Goal: Complete application form: Complete application form

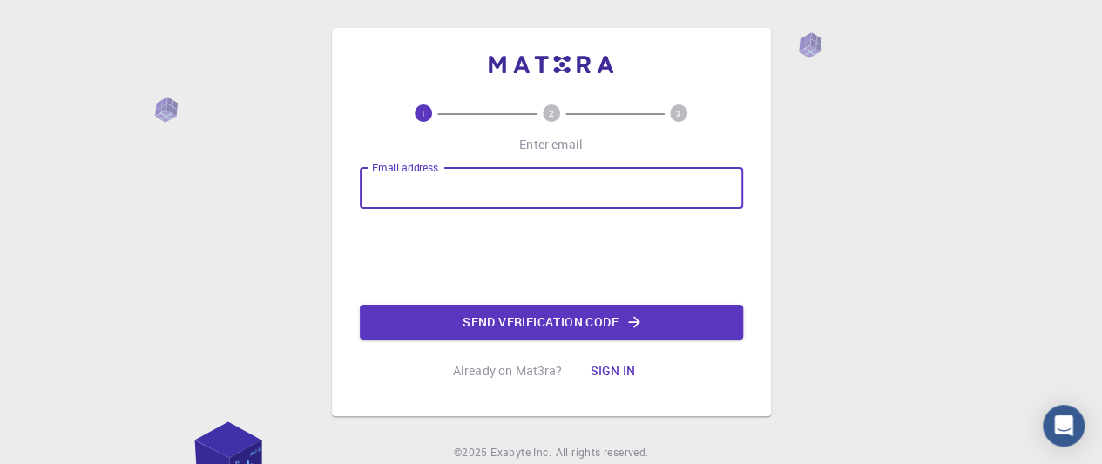
click at [451, 196] on input "Email address" at bounding box center [551, 188] width 383 height 42
click at [476, 199] on input "Email address" at bounding box center [551, 188] width 383 height 42
type input "[EMAIL_ADDRESS][DOMAIN_NAME]"
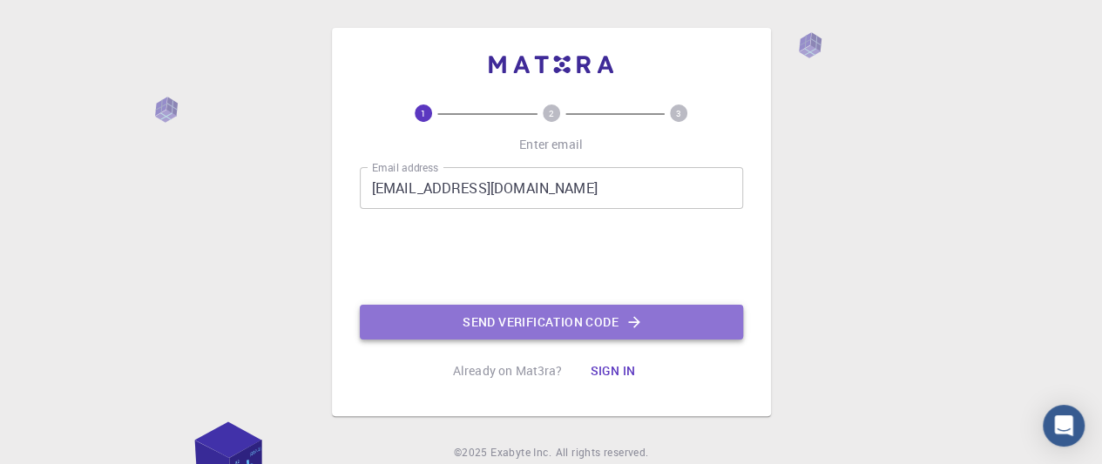
click at [540, 316] on button "Send verification code" at bounding box center [551, 322] width 383 height 35
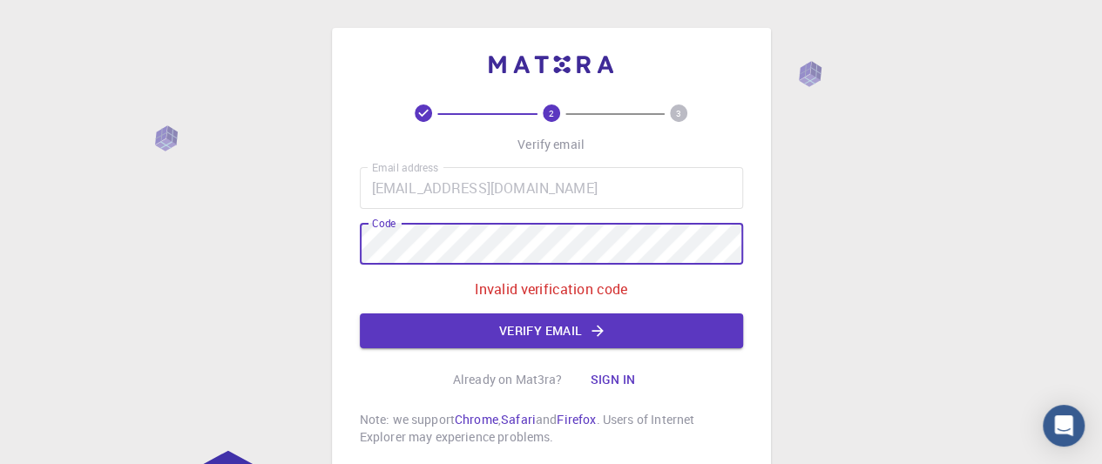
click at [210, 254] on div "2 3 Verify email Email address [EMAIL_ADDRESS][DOMAIN_NAME] Email address Code …" at bounding box center [551, 294] width 1102 height 589
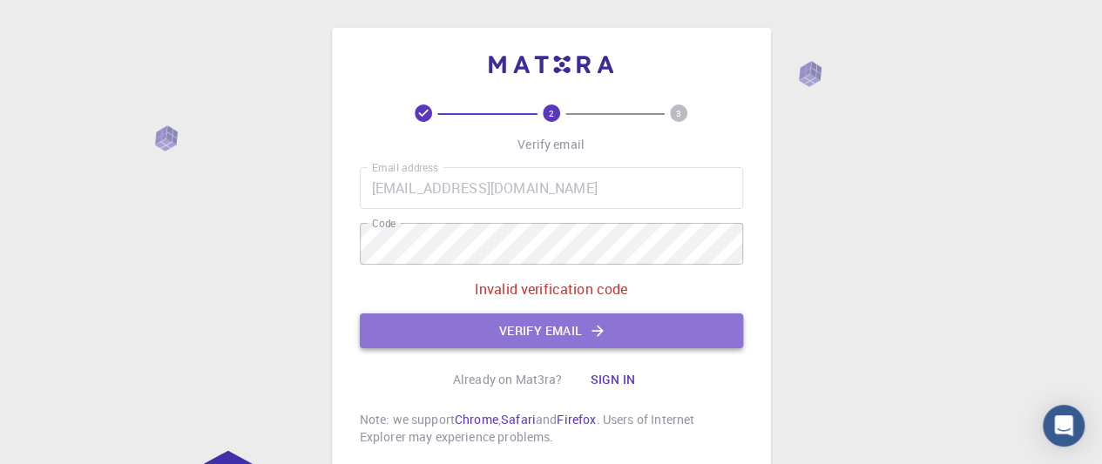
click at [469, 314] on button "Verify email" at bounding box center [551, 331] width 383 height 35
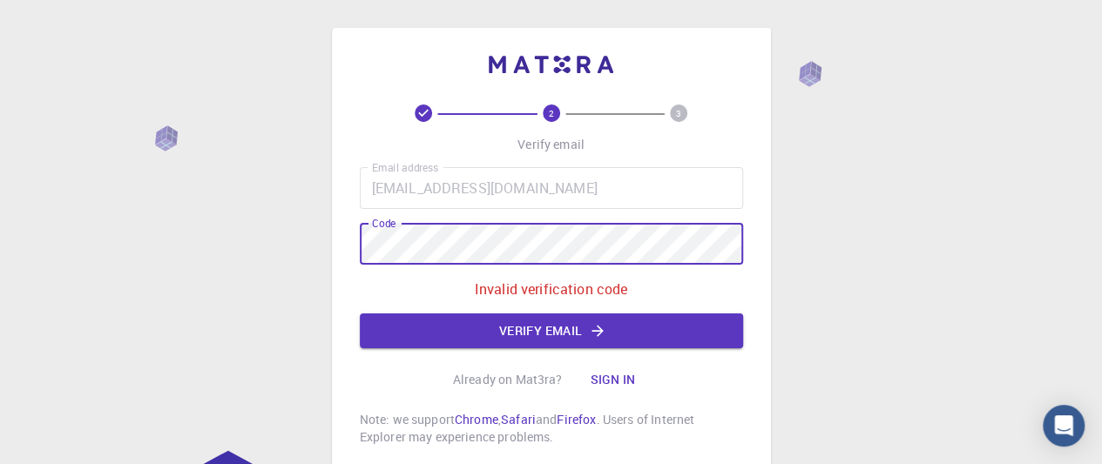
click at [317, 255] on div "2 3 Verify email Email address [EMAIL_ADDRESS][DOMAIN_NAME] Email address Code …" at bounding box center [551, 294] width 1102 height 589
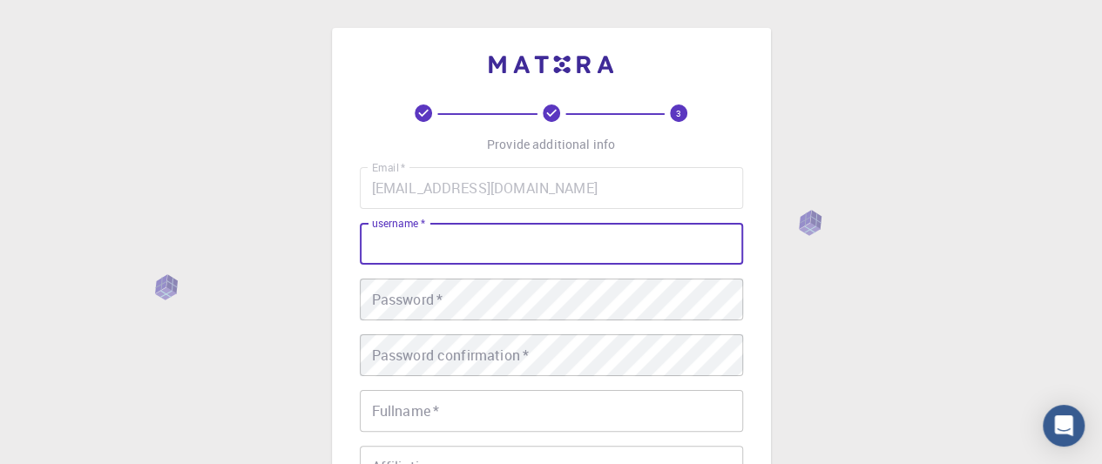
click at [491, 246] on input "username   *" at bounding box center [551, 244] width 383 height 42
type input "justine"
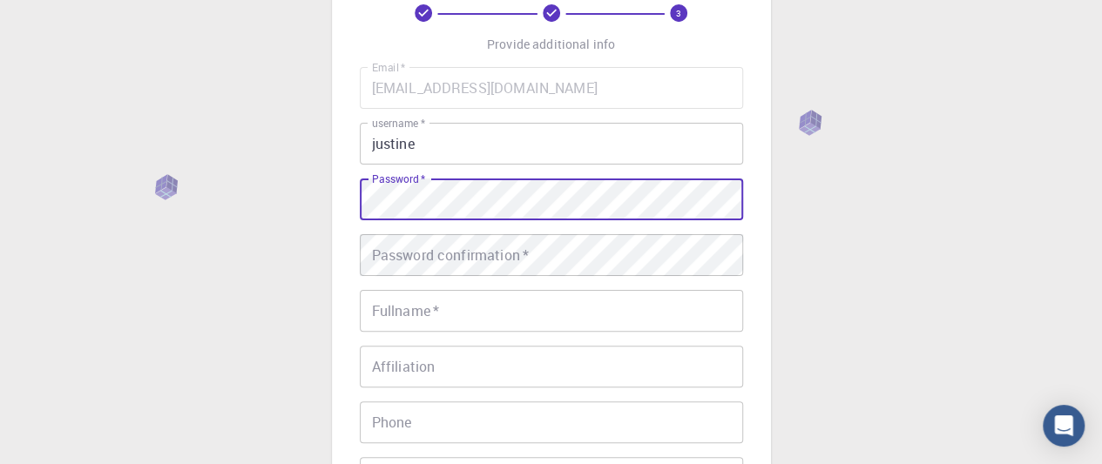
scroll to position [174, 0]
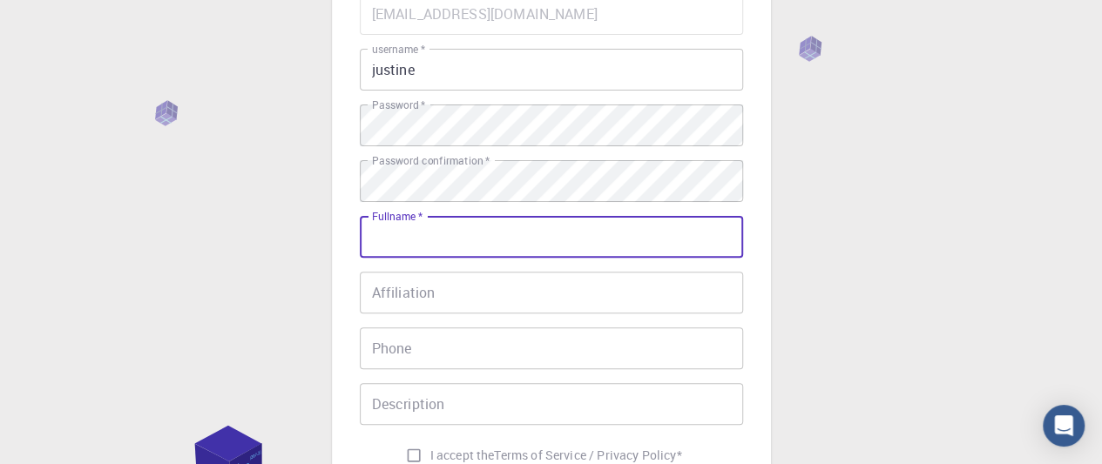
click at [495, 240] on input "Fullname   *" at bounding box center [551, 237] width 383 height 42
type input "[PERSON_NAME] [PERSON_NAME]"
click at [470, 302] on input "Affiliation" at bounding box center [551, 293] width 383 height 42
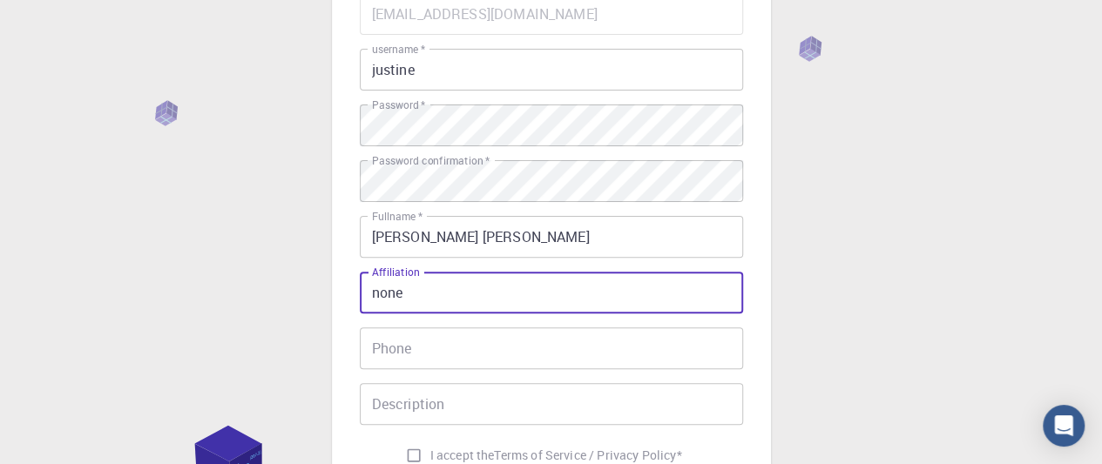
type input "none"
click at [482, 347] on input "Phone" at bounding box center [551, 348] width 383 height 42
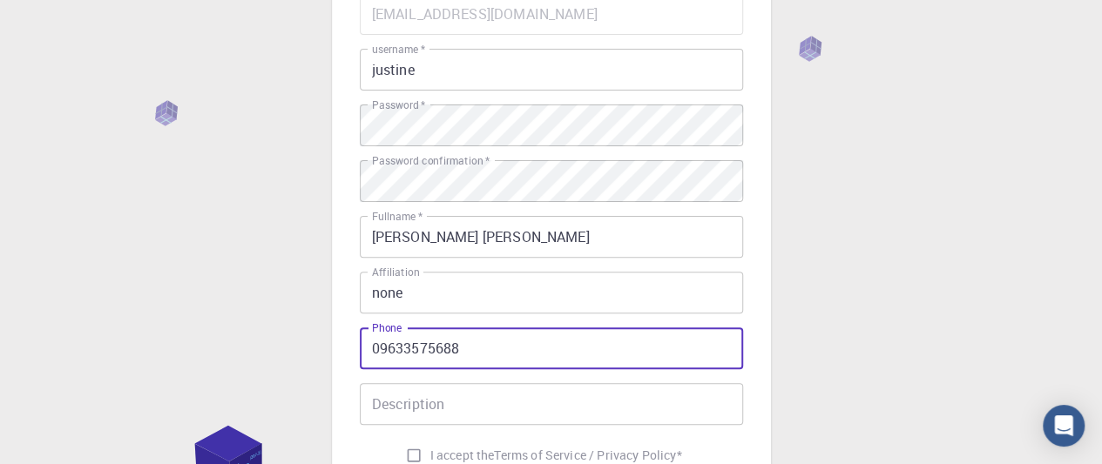
type input "09633575688"
click at [474, 396] on input "Description" at bounding box center [551, 404] width 383 height 42
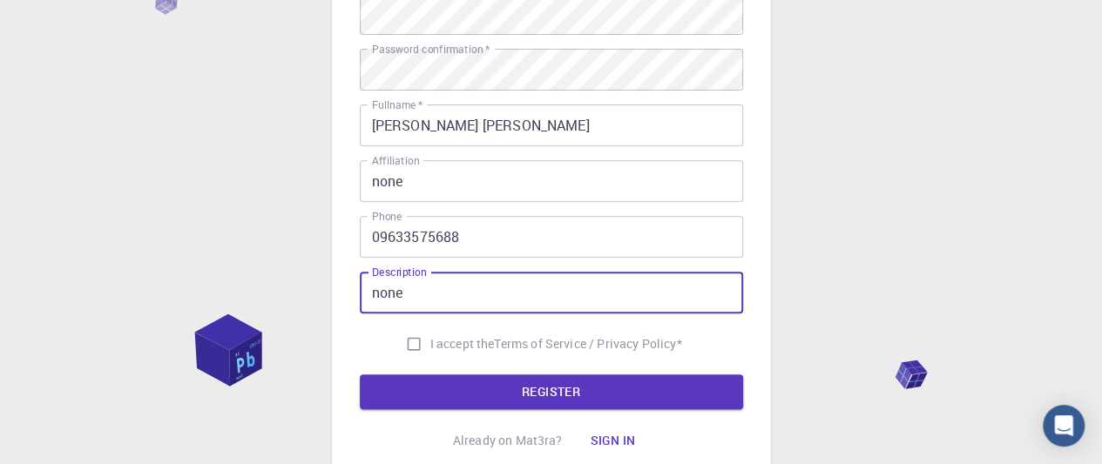
scroll to position [348, 0]
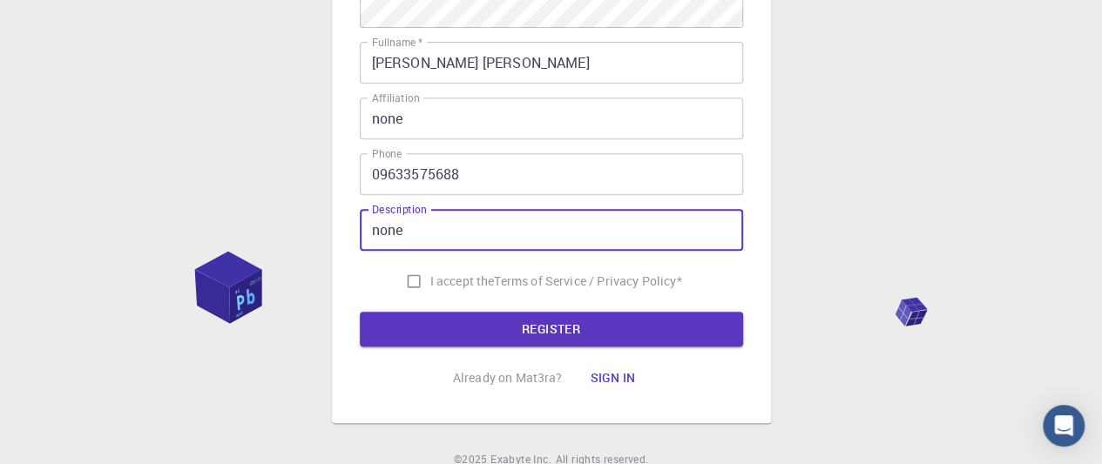
type input "none"
drag, startPoint x: 413, startPoint y: 276, endPoint x: 435, endPoint y: 239, distance: 43.8
click at [414, 273] on input "I accept the Terms of Service / Privacy Policy *" at bounding box center [413, 281] width 33 height 33
checkbox input "true"
drag, startPoint x: 440, startPoint y: 228, endPoint x: 310, endPoint y: 223, distance: 129.9
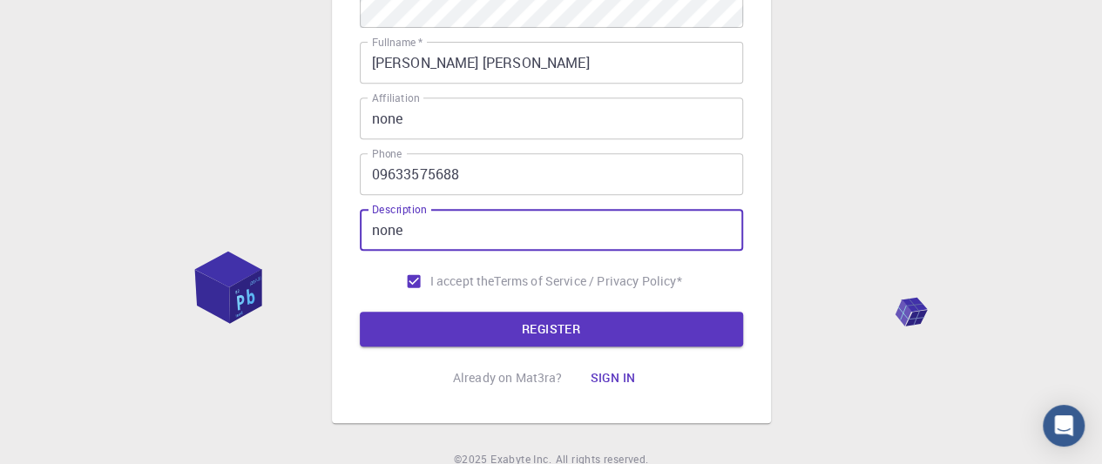
click at [310, 223] on div "3 Provide additional info Email   * [EMAIL_ADDRESS][DOMAIN_NAME] Email   * user…" at bounding box center [551, 95] width 1102 height 887
type input "student"
click at [543, 334] on button "REGISTER" at bounding box center [551, 329] width 383 height 35
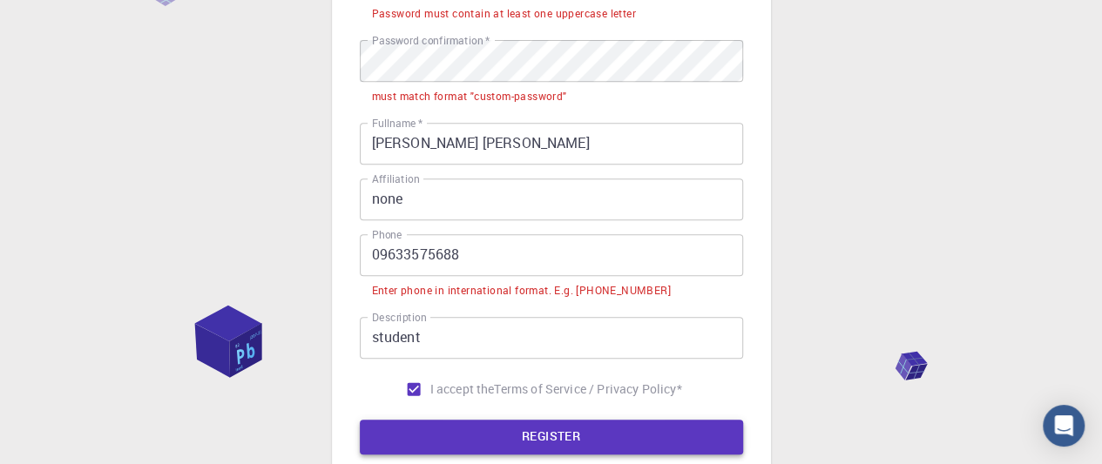
scroll to position [402, 0]
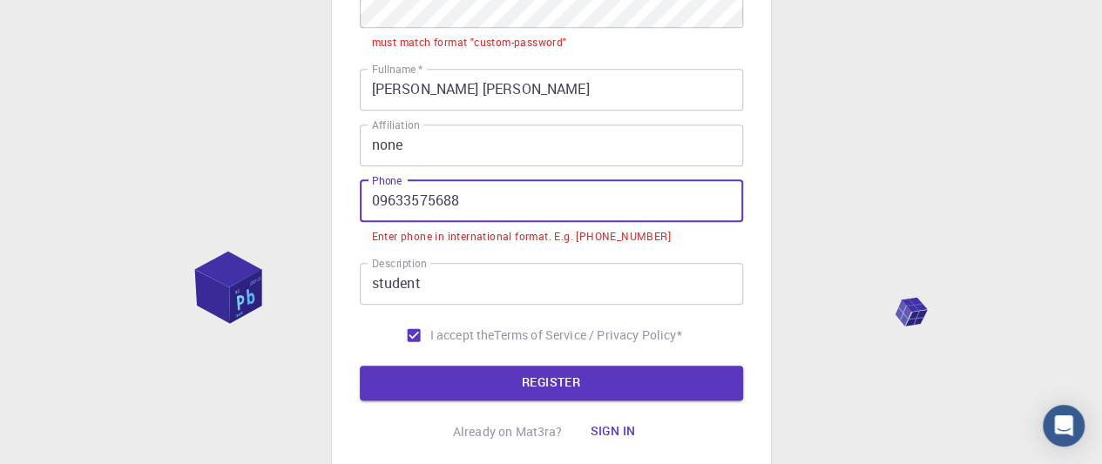
click at [381, 201] on input "09633575688" at bounding box center [551, 201] width 383 height 42
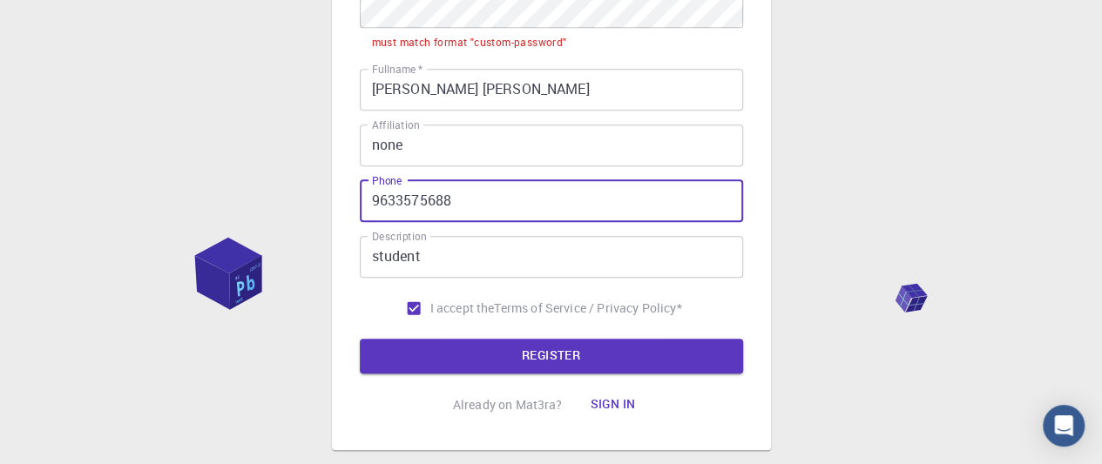
click at [360, 339] on button "REGISTER" at bounding box center [551, 356] width 383 height 35
type input "[PHONE_NUMBER]"
click at [360, 339] on button "REGISTER" at bounding box center [551, 356] width 383 height 35
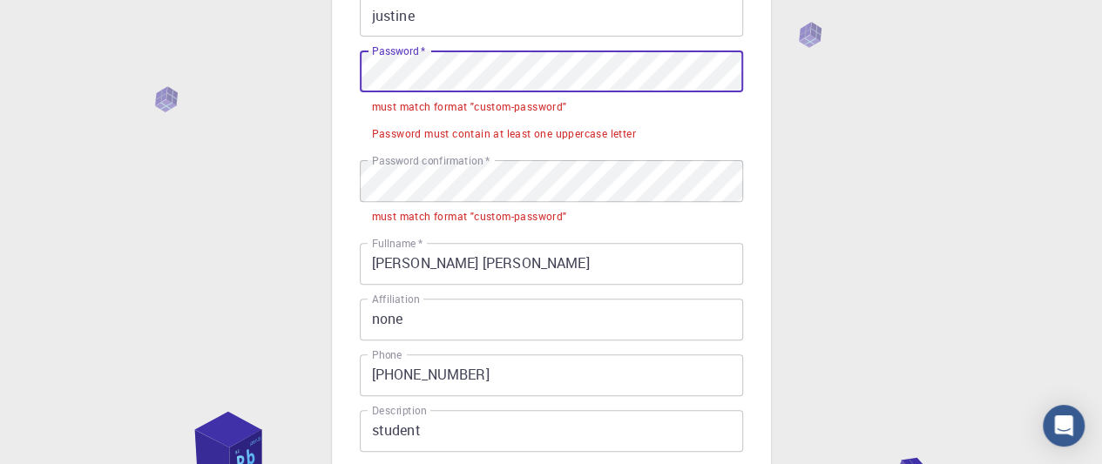
click at [276, 71] on div "3 Provide additional info Email   * [EMAIL_ADDRESS][DOMAIN_NAME] Email   * user…" at bounding box center [551, 255] width 1102 height 967
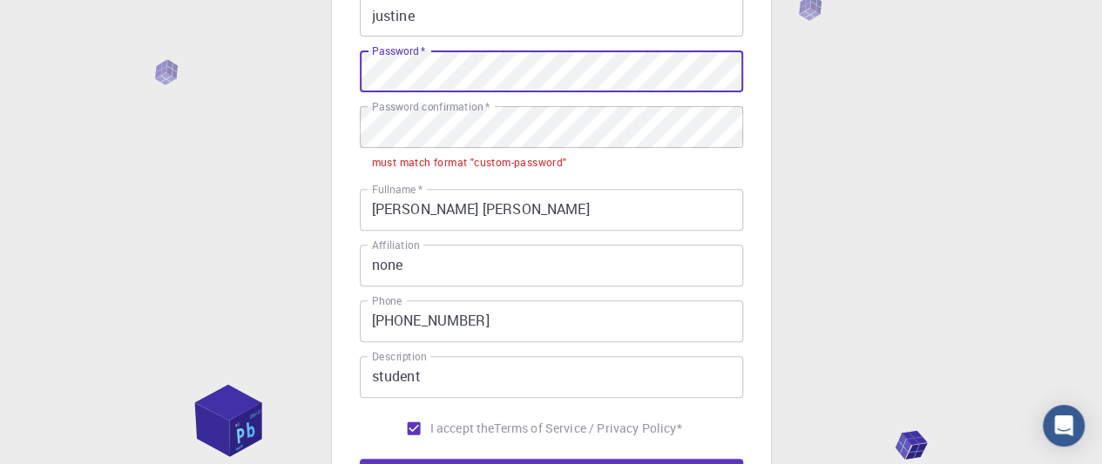
click at [293, 76] on div "3 Provide additional info Email   * [EMAIL_ADDRESS][DOMAIN_NAME] Email   * user…" at bounding box center [551, 229] width 1102 height 914
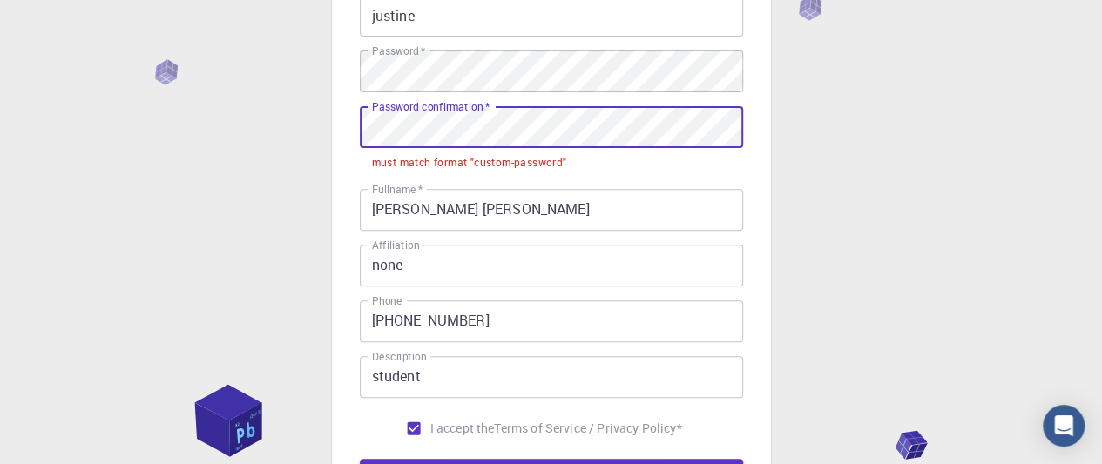
click at [300, 124] on div "3 Provide additional info Email   * [EMAIL_ADDRESS][DOMAIN_NAME] Email   * user…" at bounding box center [551, 229] width 1102 height 914
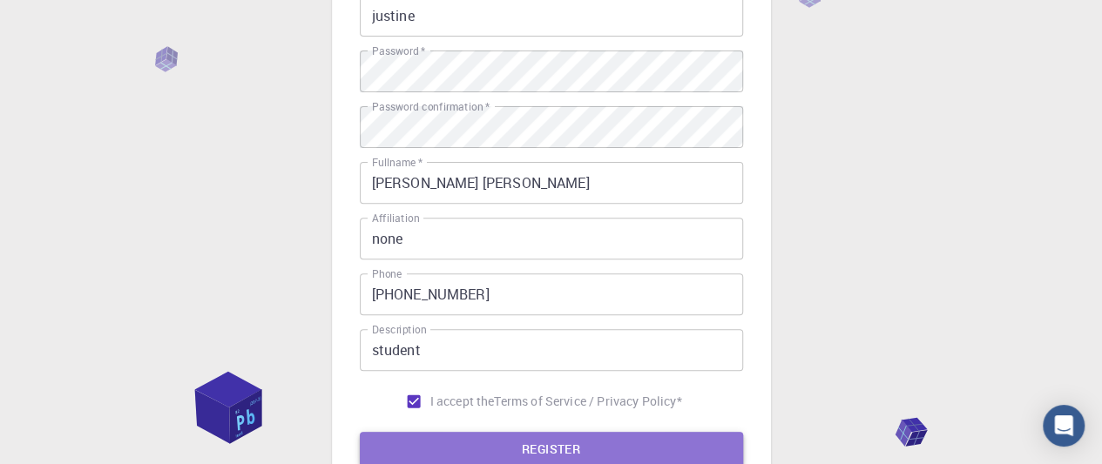
click at [549, 452] on button "REGISTER" at bounding box center [551, 449] width 383 height 35
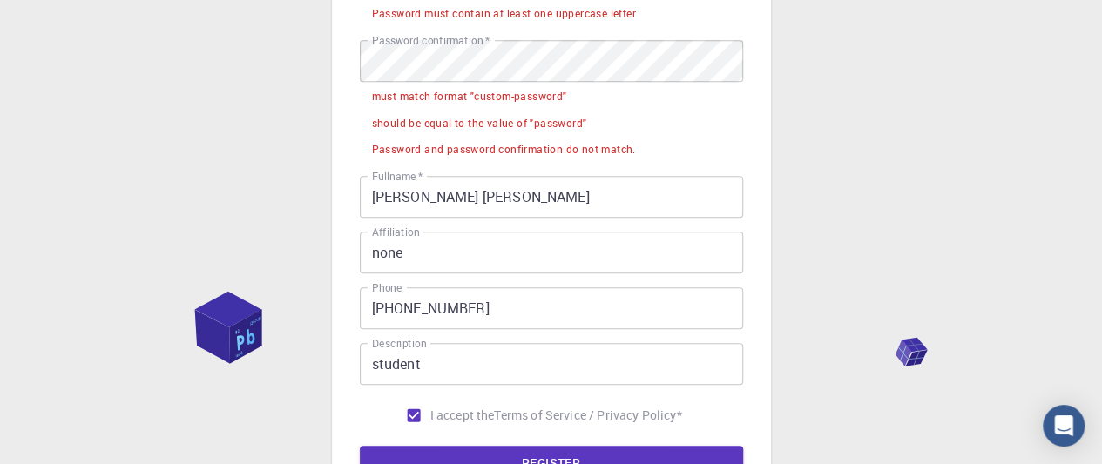
scroll to position [54, 0]
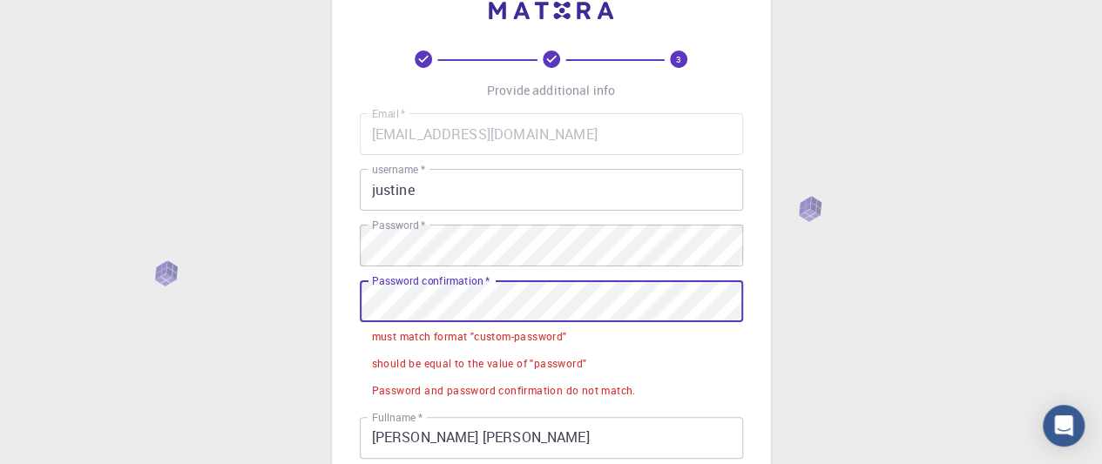
click at [252, 299] on div "3 Provide additional info Email   * [EMAIL_ADDRESS][DOMAIN_NAME] Email   * user…" at bounding box center [551, 429] width 1102 height 967
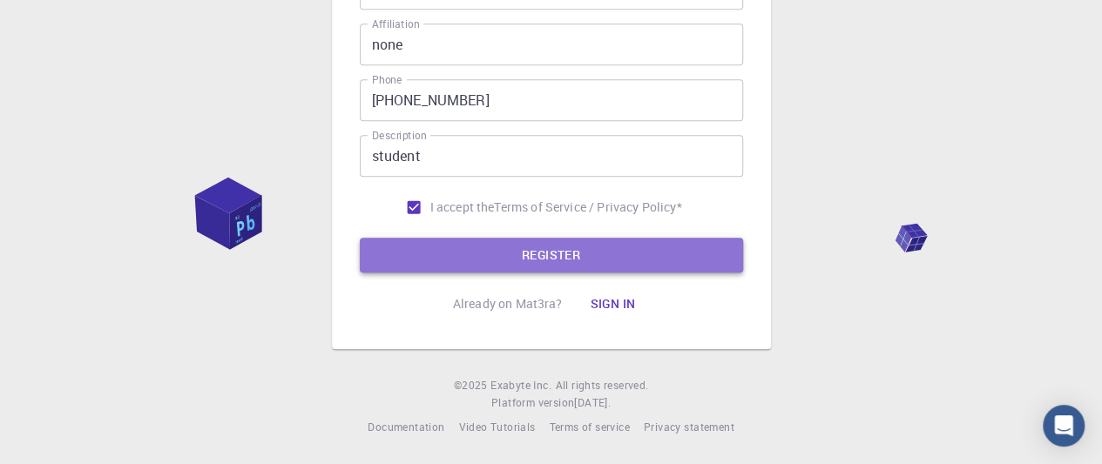
click at [564, 255] on button "REGISTER" at bounding box center [551, 255] width 383 height 35
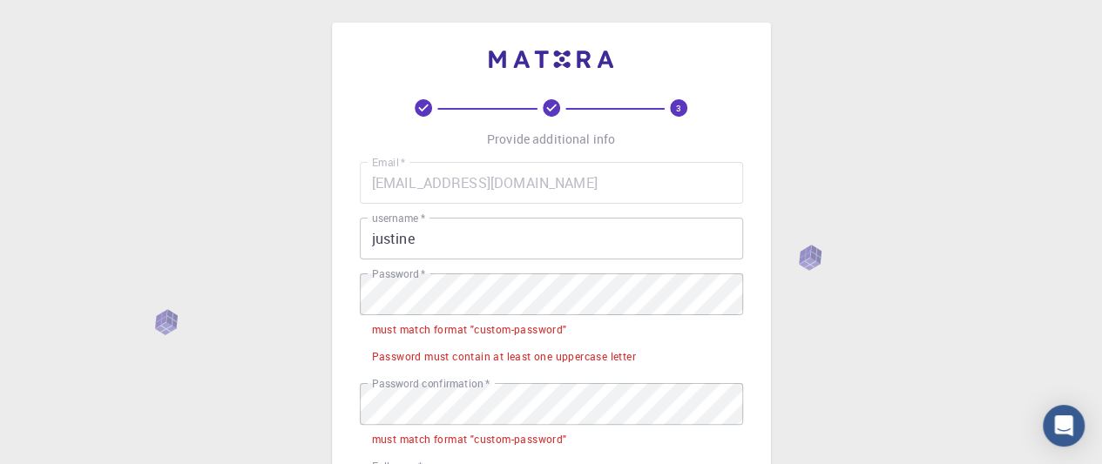
scroll to position [0, 0]
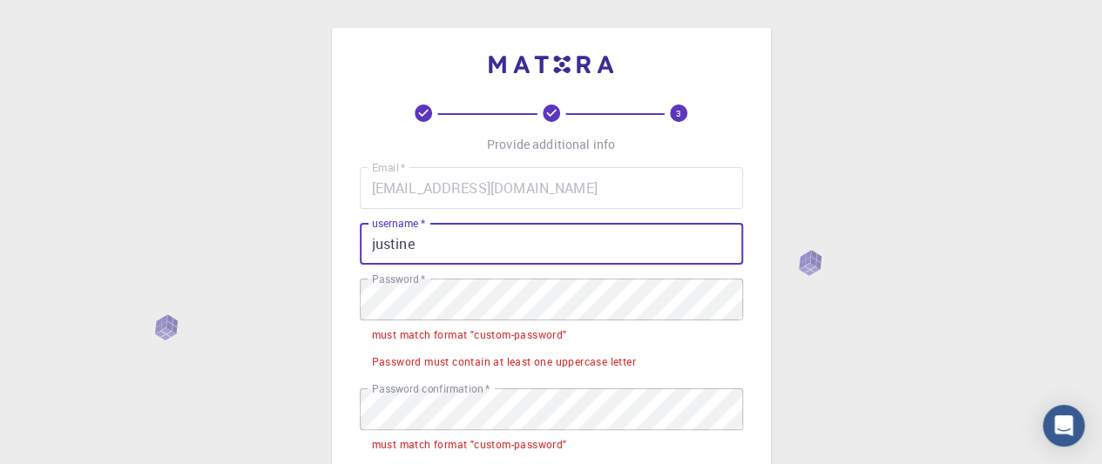
drag, startPoint x: 483, startPoint y: 246, endPoint x: 333, endPoint y: 241, distance: 150.7
click at [333, 241] on div "3 Provide additional info Email   * [EMAIL_ADDRESS][DOMAIN_NAME] Email   * user…" at bounding box center [551, 440] width 439 height 825
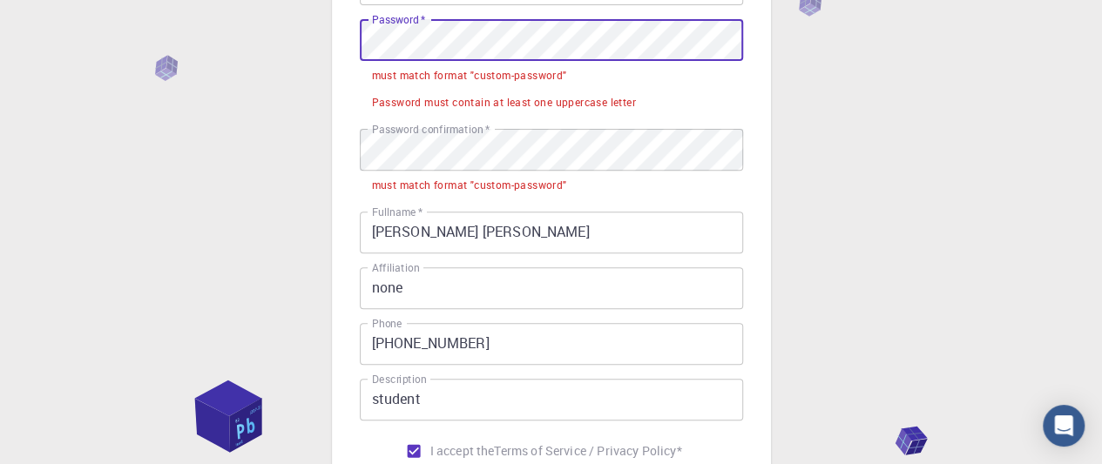
scroll to position [174, 0]
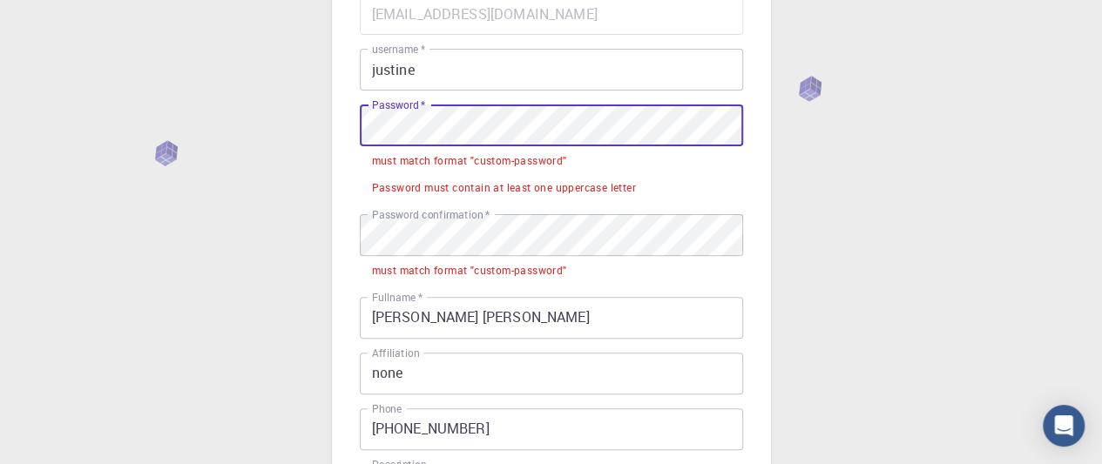
click at [340, 116] on div "3 Provide additional info Email   * [EMAIL_ADDRESS][DOMAIN_NAME] Email   * user…" at bounding box center [551, 266] width 439 height 825
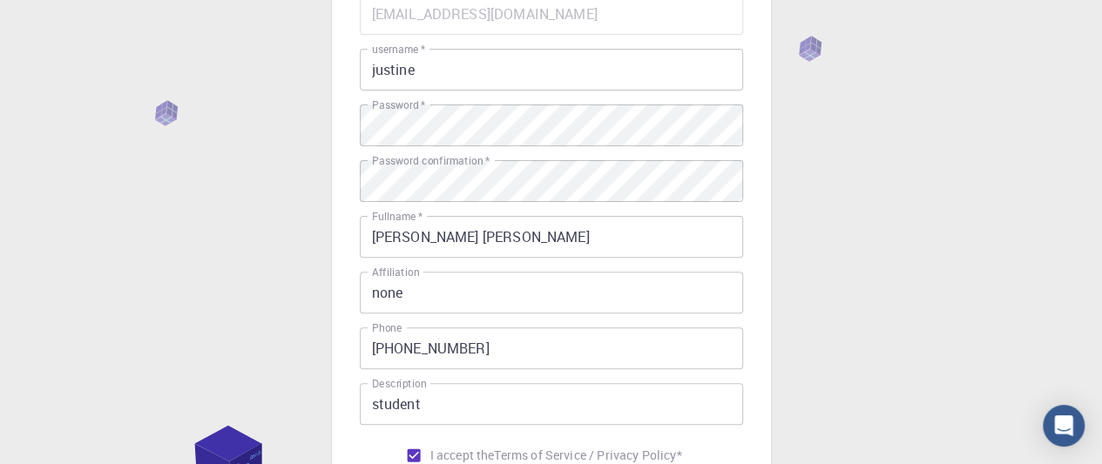
click at [509, 203] on div "Email   * [EMAIL_ADDRESS][DOMAIN_NAME] Email   * username   * justine username …" at bounding box center [551, 232] width 383 height 479
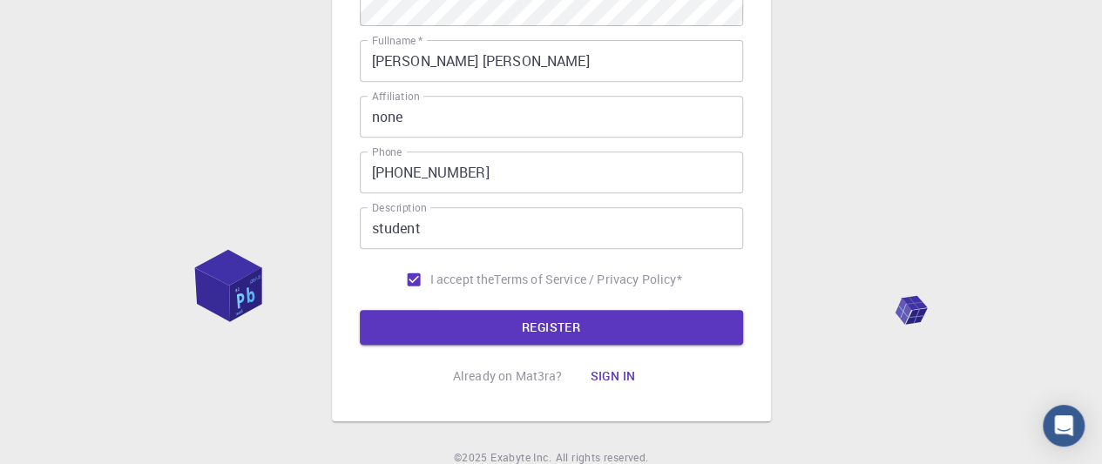
scroll to position [423, 0]
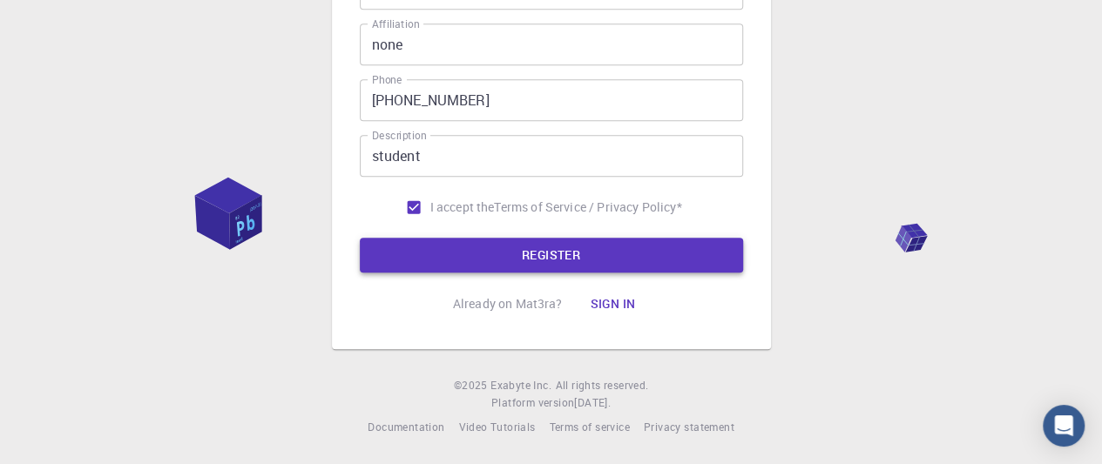
click at [550, 257] on button "REGISTER" at bounding box center [551, 255] width 383 height 35
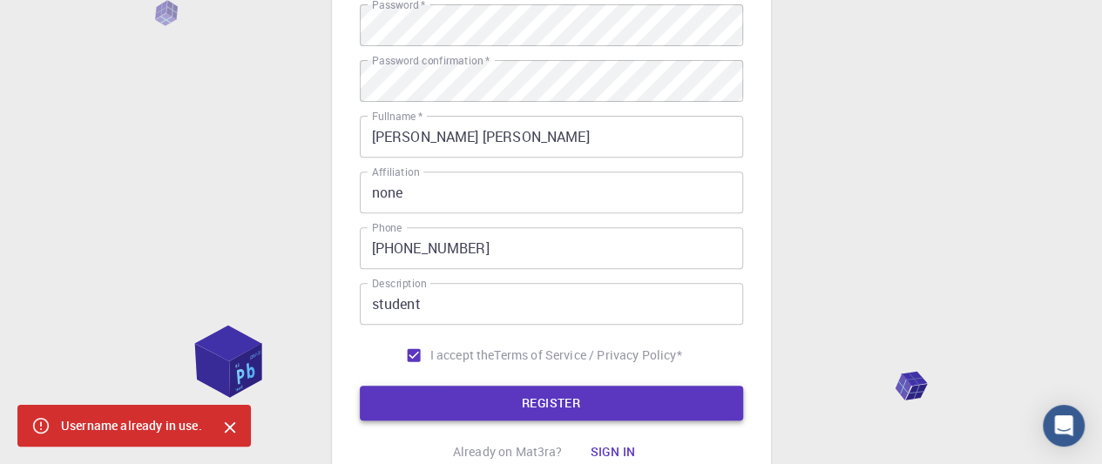
scroll to position [162, 0]
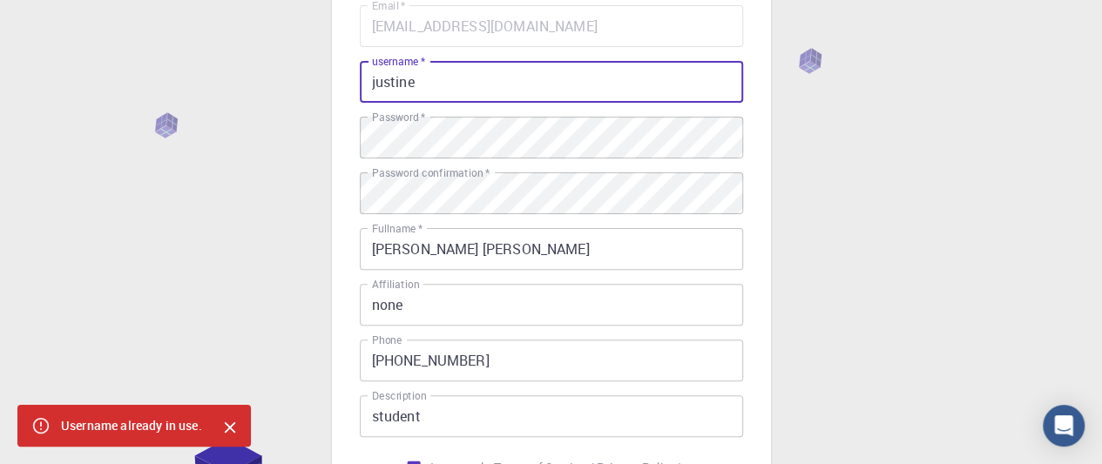
drag, startPoint x: 433, startPoint y: 74, endPoint x: 322, endPoint y: 69, distance: 110.7
click at [322, 69] on div "3 Provide additional info Email   * [EMAIL_ADDRESS][DOMAIN_NAME] Email   * user…" at bounding box center [551, 281] width 1102 height 887
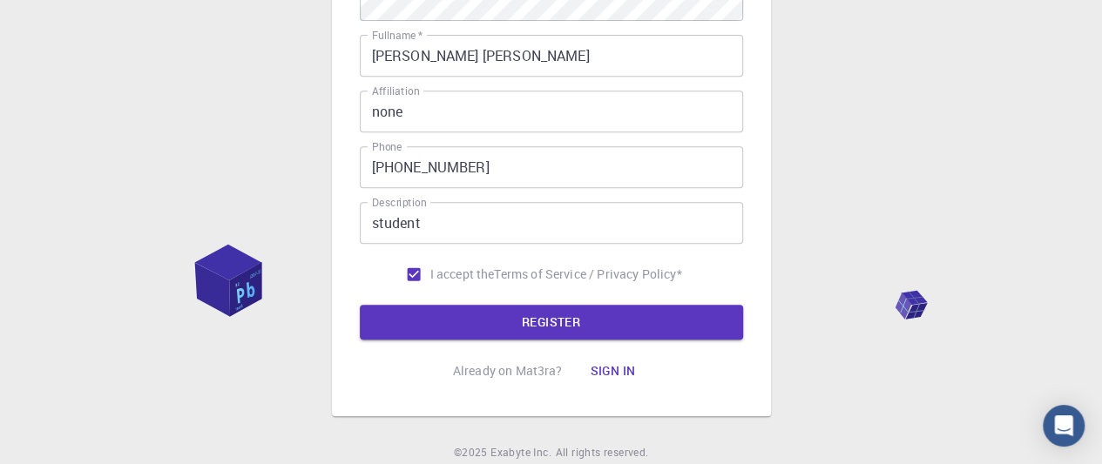
scroll to position [423, 0]
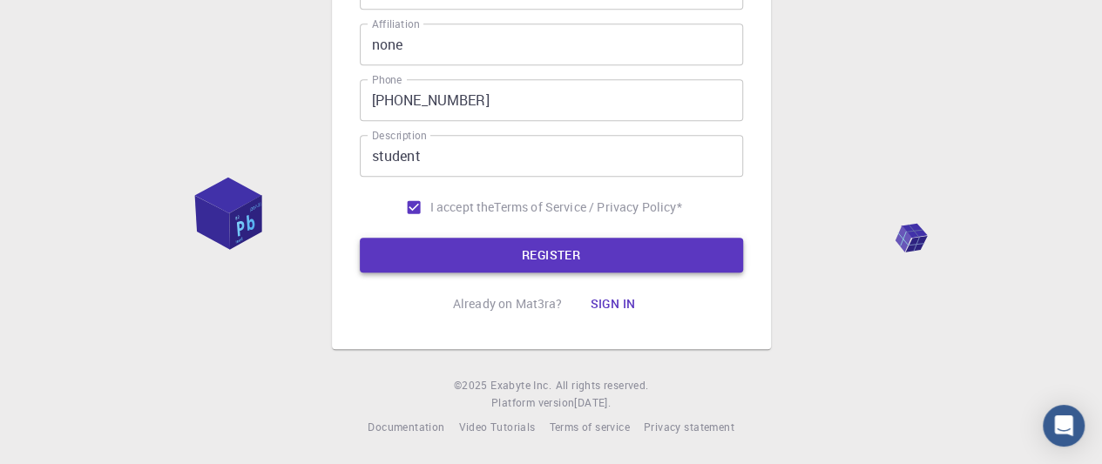
type input "faidsz"
click at [491, 253] on button "REGISTER" at bounding box center [551, 255] width 383 height 35
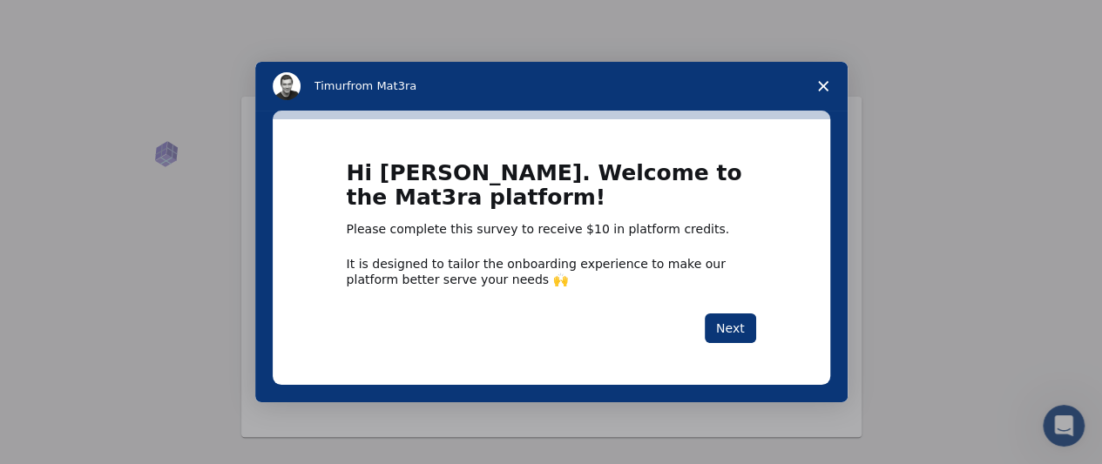
scroll to position [87, 0]
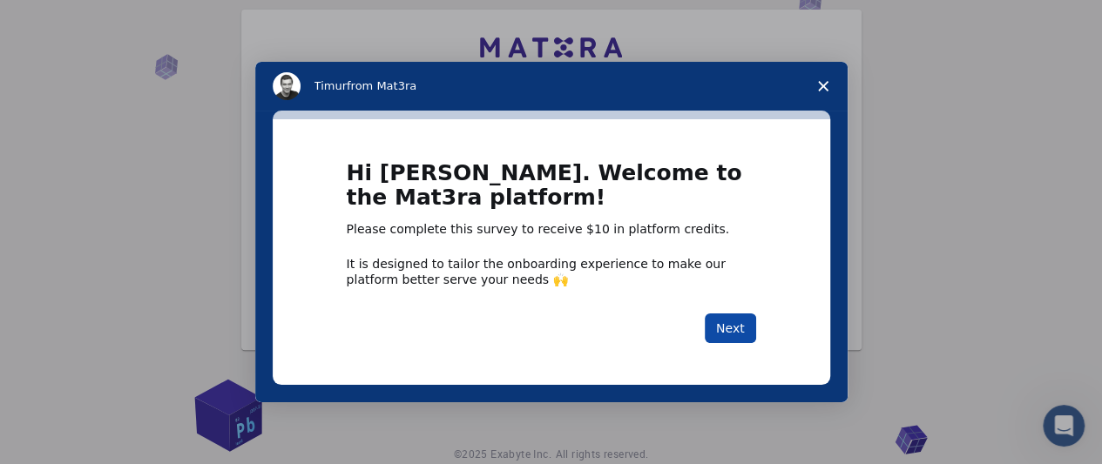
click at [728, 327] on button "Next" at bounding box center [730, 329] width 51 height 30
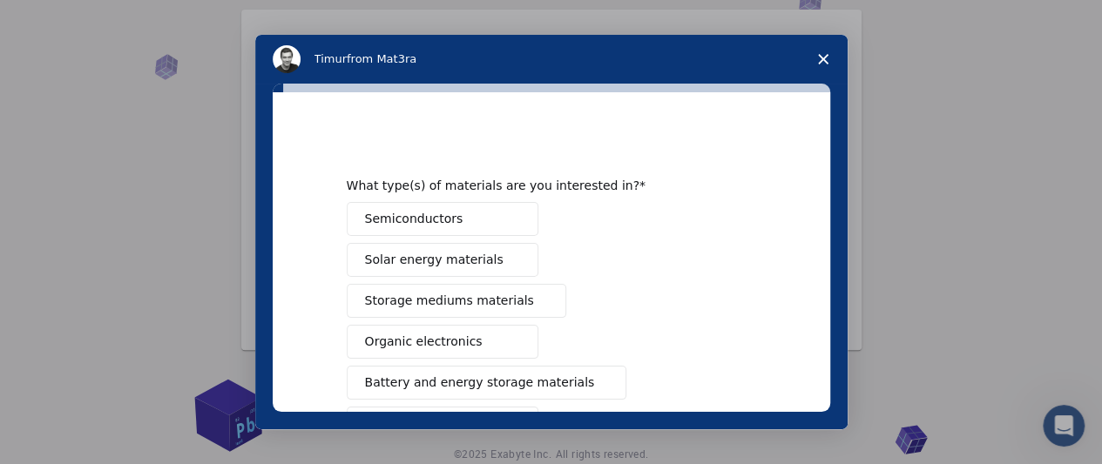
click at [466, 266] on span "Solar energy materials" at bounding box center [434, 260] width 138 height 18
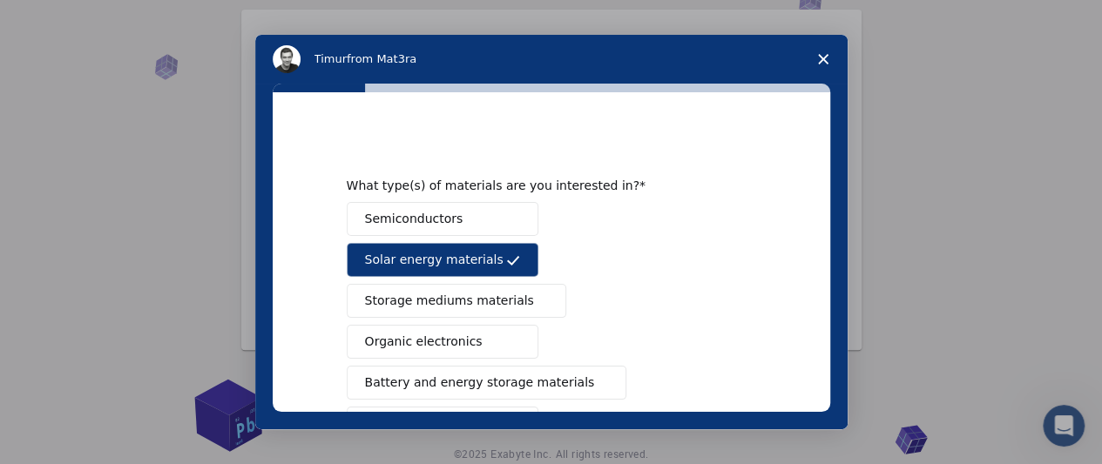
click at [462, 220] on button "Semiconductors" at bounding box center [443, 219] width 192 height 34
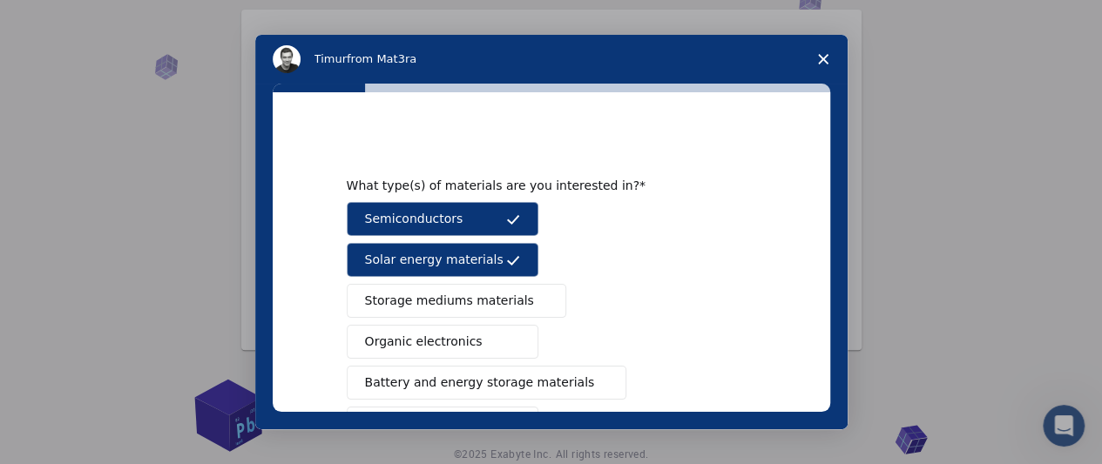
click at [466, 312] on button "Storage mediums materials" at bounding box center [456, 301] width 219 height 34
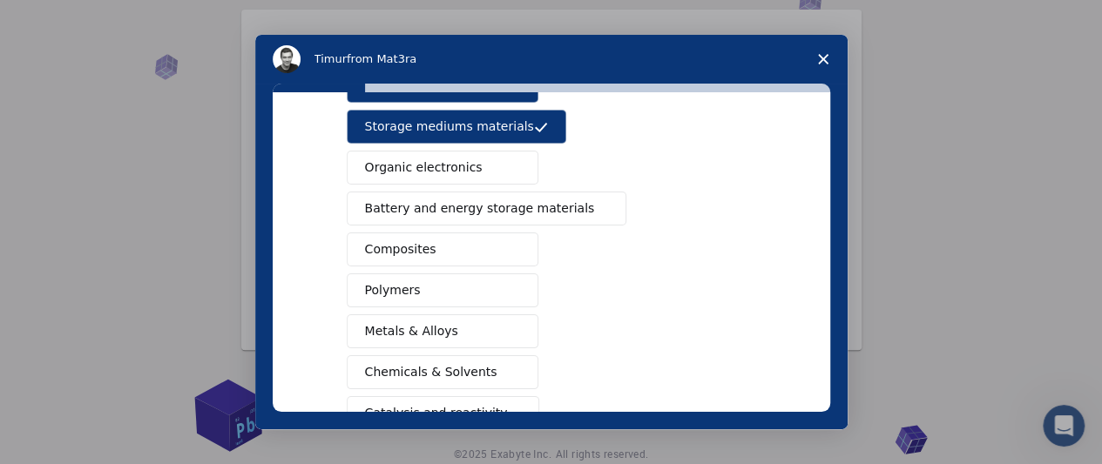
drag, startPoint x: 462, startPoint y: 166, endPoint x: 466, endPoint y: 252, distance: 85.4
click at [462, 167] on span "Organic electronics" at bounding box center [424, 168] width 118 height 18
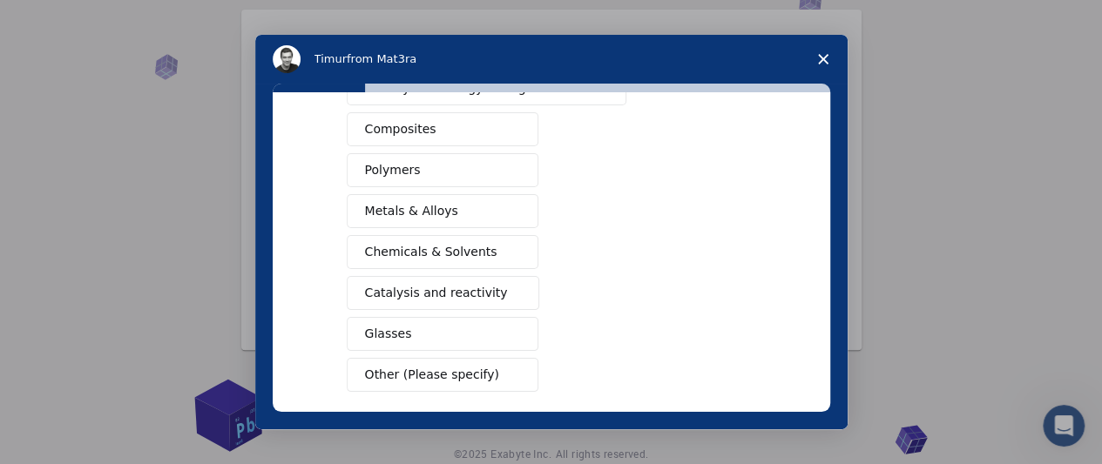
scroll to position [369, 0]
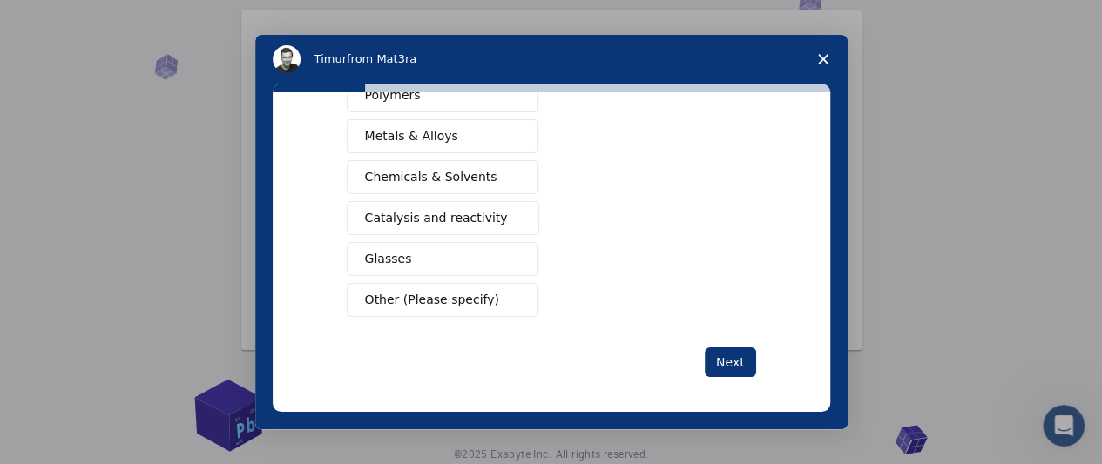
drag, startPoint x: 462, startPoint y: 282, endPoint x: 461, endPoint y: 293, distance: 10.6
click at [462, 287] on button "Other (Please specify)" at bounding box center [443, 300] width 192 height 34
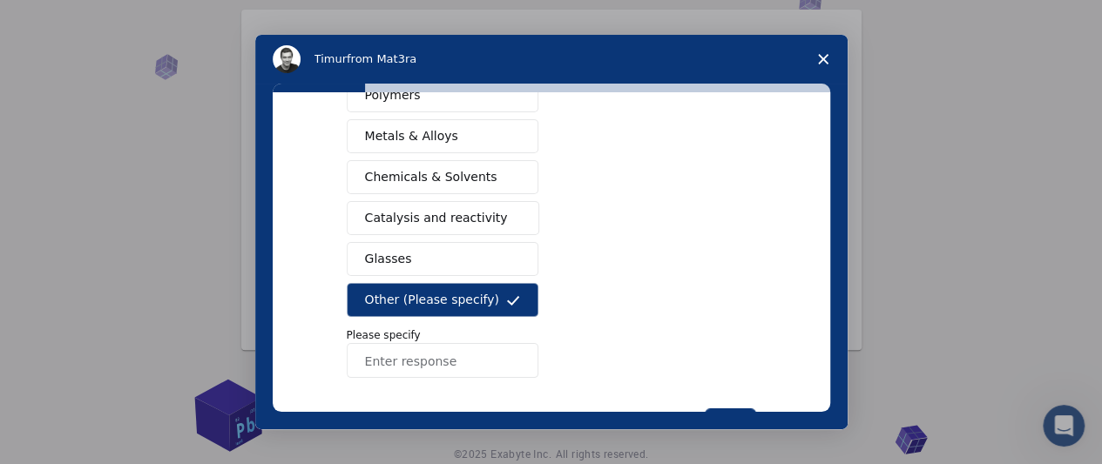
click at [451, 219] on span "Catalysis and reactivity" at bounding box center [436, 218] width 143 height 18
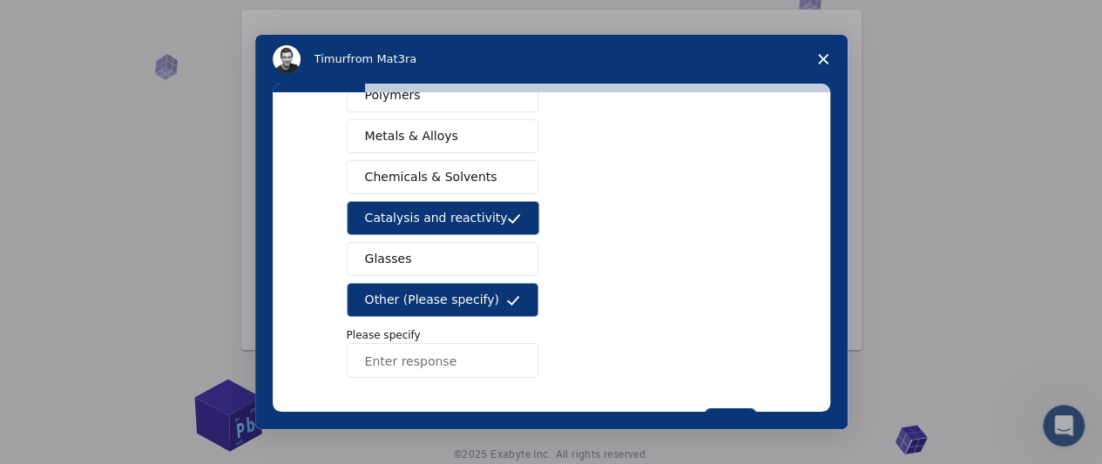
drag, startPoint x: 445, startPoint y: 182, endPoint x: 442, endPoint y: 147, distance: 34.9
click at [444, 161] on button "Chemicals & Solvents" at bounding box center [443, 177] width 192 height 34
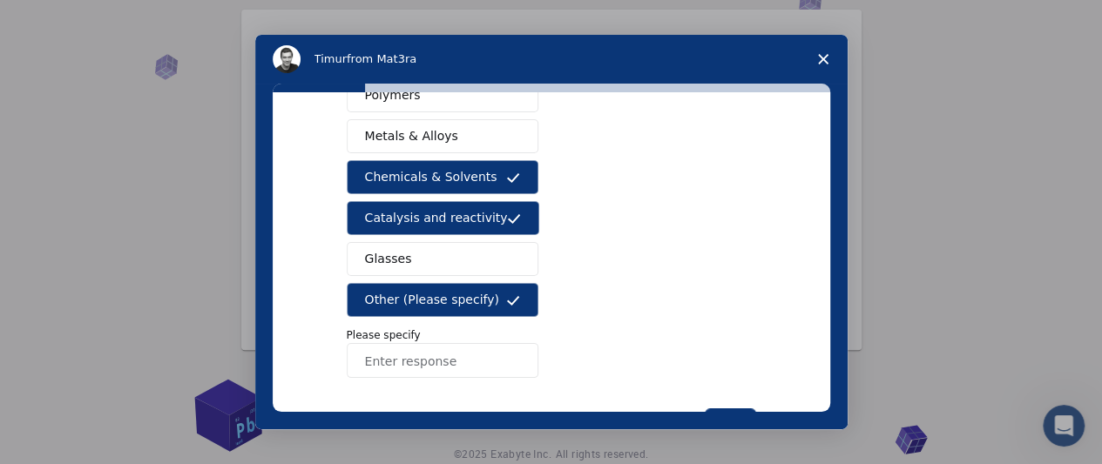
drag, startPoint x: 442, startPoint y: 145, endPoint x: 470, endPoint y: 273, distance: 131.0
click at [446, 174] on div "Semiconductors Solar energy materials Storage mediums materials Organic electro…" at bounding box center [551, 105] width 409 height 545
drag, startPoint x: 472, startPoint y: 296, endPoint x: 469, endPoint y: 249, distance: 47.1
click at [472, 291] on span "Other (Please specify)" at bounding box center [432, 300] width 134 height 18
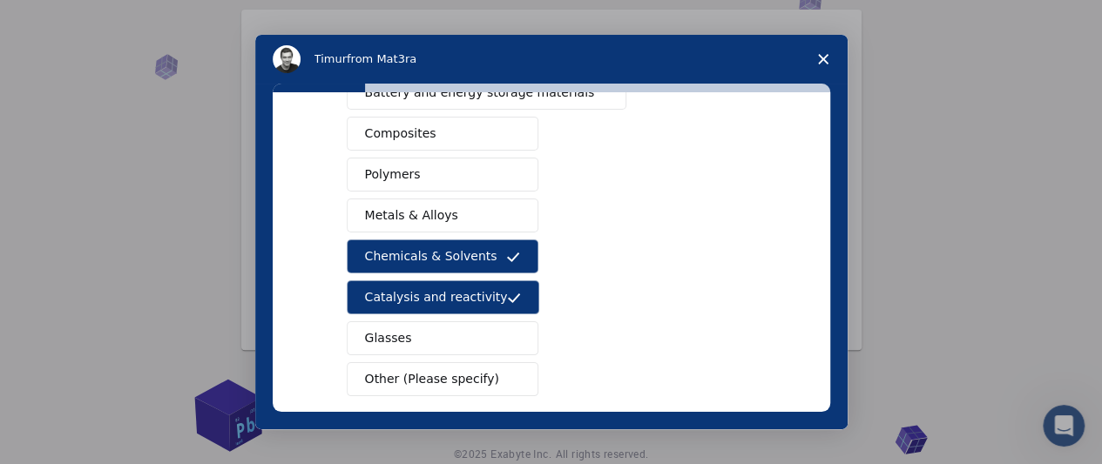
scroll to position [195, 0]
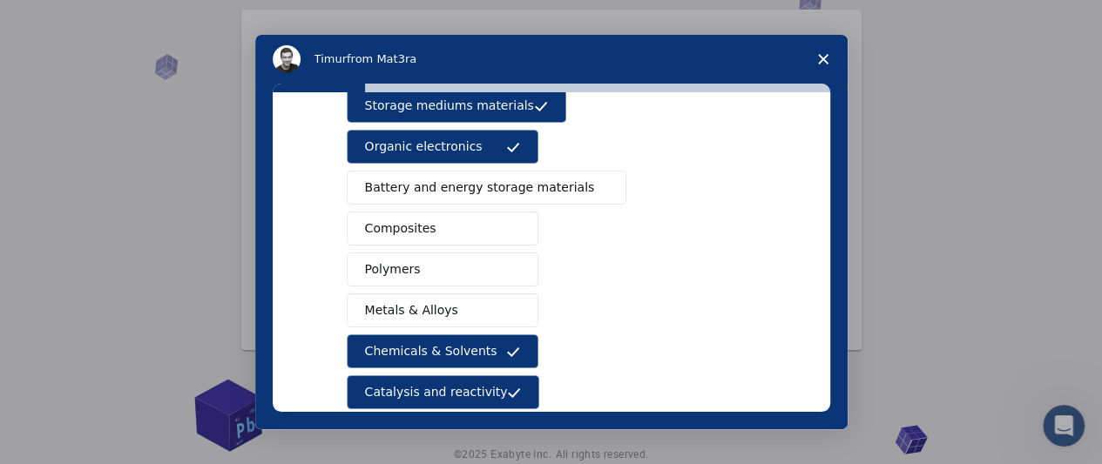
drag, startPoint x: 425, startPoint y: 285, endPoint x: 438, endPoint y: 339, distance: 55.6
click at [427, 300] on div "Semiconductors Solar energy materials Storage mediums materials Organic electro…" at bounding box center [551, 249] width 409 height 484
drag, startPoint x: 439, startPoint y: 337, endPoint x: 438, endPoint y: 327, distance: 10.5
click at [438, 327] on div "Semiconductors Solar energy materials Storage mediums materials Organic electro…" at bounding box center [551, 249] width 409 height 484
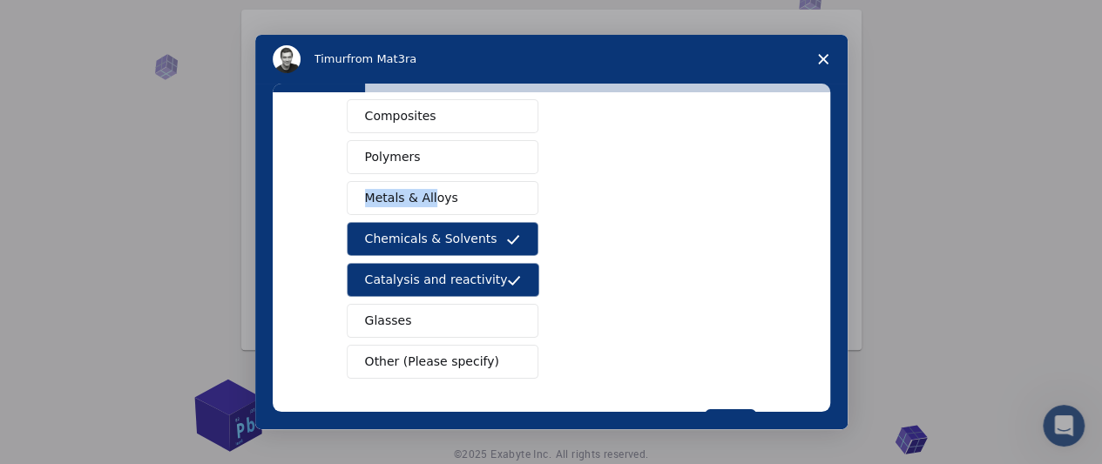
scroll to position [369, 0]
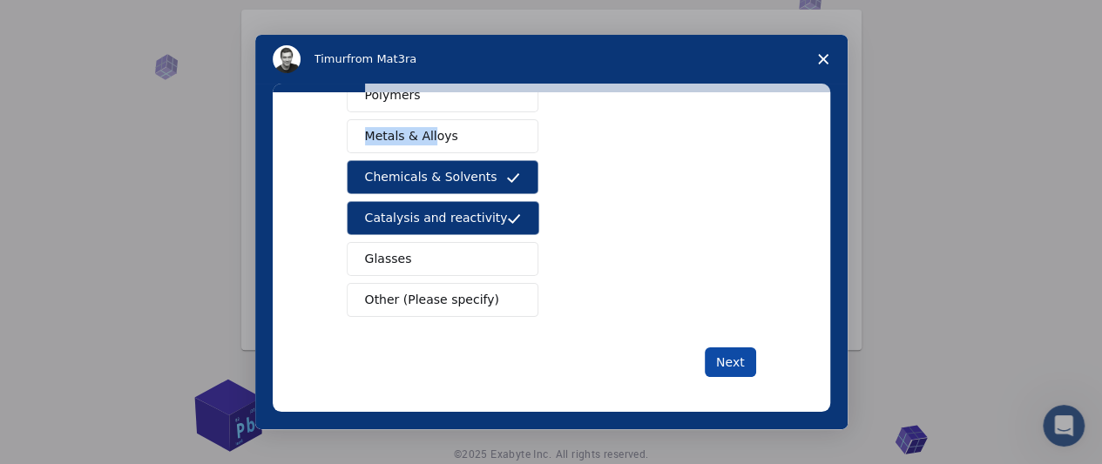
click at [732, 356] on button "Next" at bounding box center [730, 362] width 51 height 30
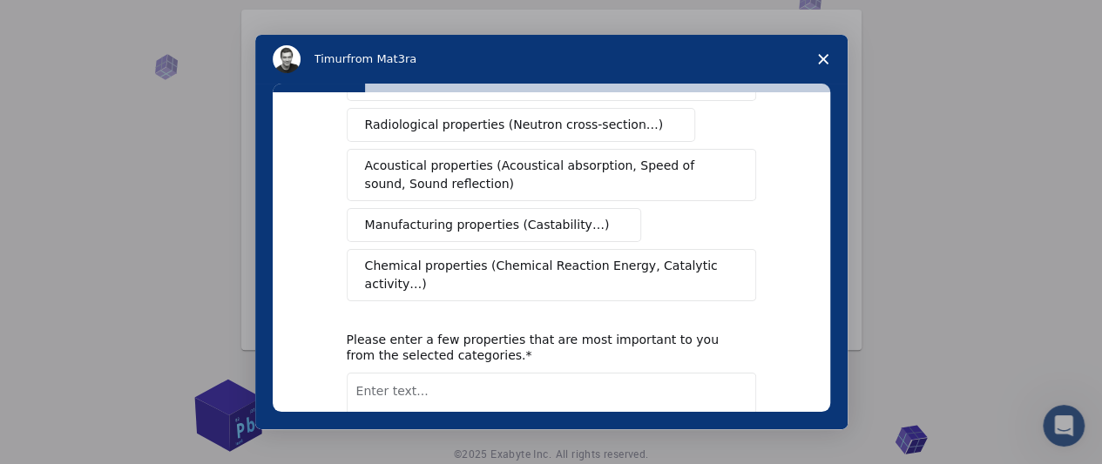
scroll to position [0, 0]
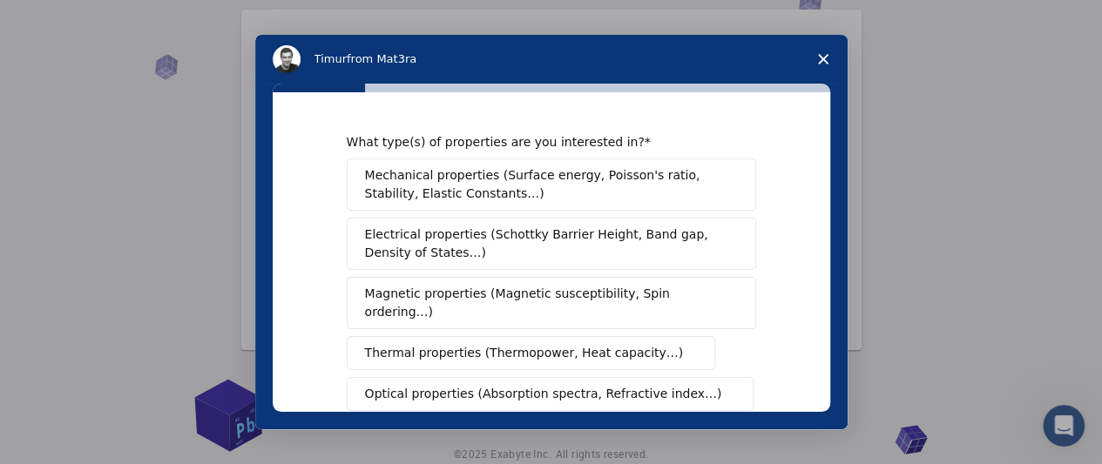
click at [828, 54] on span "Close survey" at bounding box center [823, 59] width 49 height 49
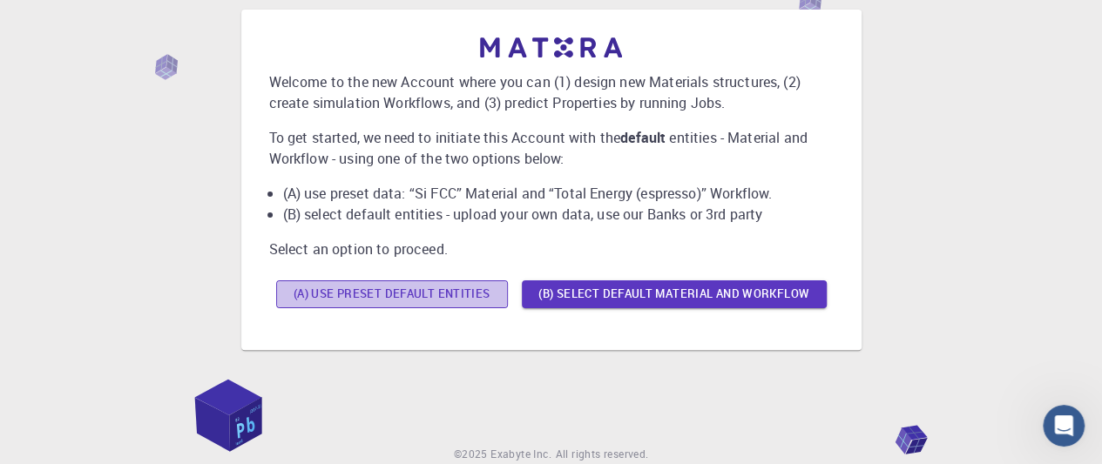
click at [437, 296] on button "(A) Use preset default entities" at bounding box center [392, 294] width 232 height 28
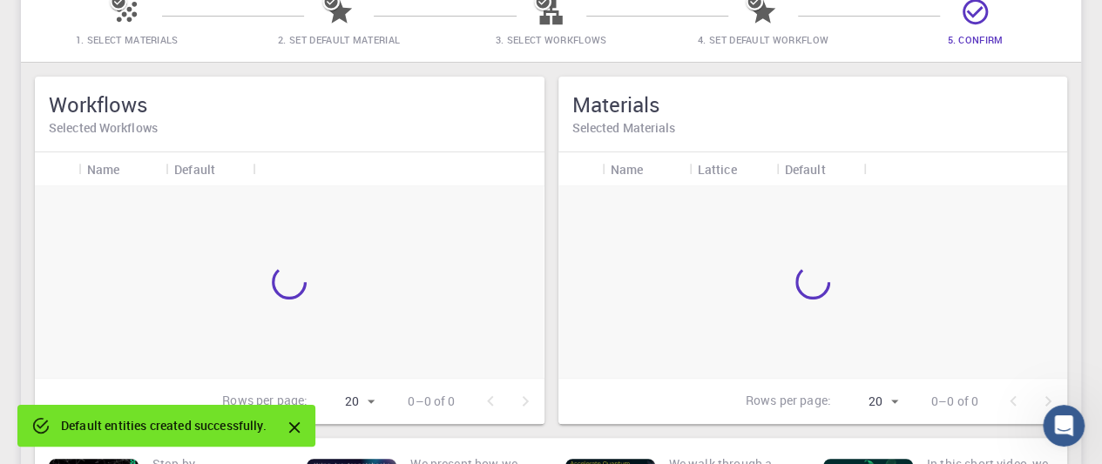
scroll to position [45, 0]
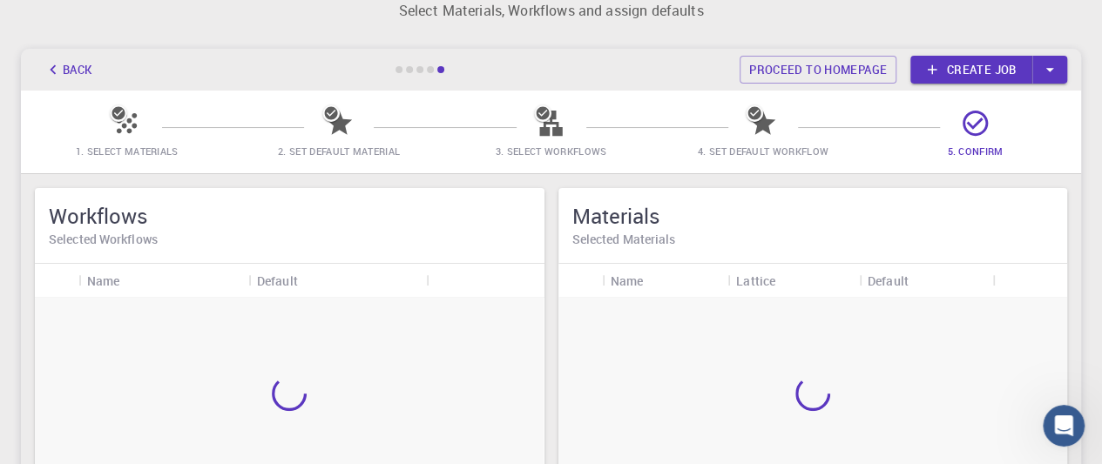
click at [640, 206] on h5 "Materials" at bounding box center [813, 216] width 482 height 28
click at [637, 284] on div "Name" at bounding box center [626, 281] width 33 height 34
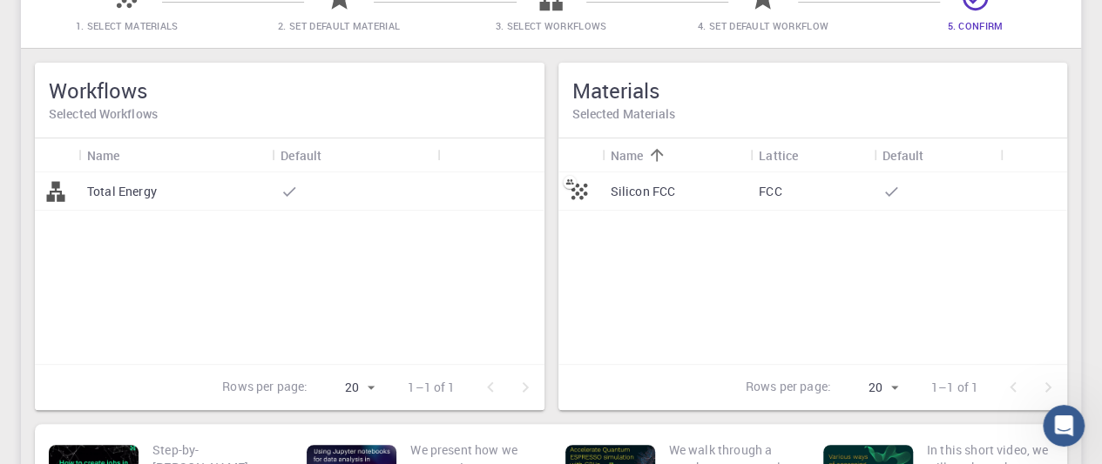
scroll to position [132, 0]
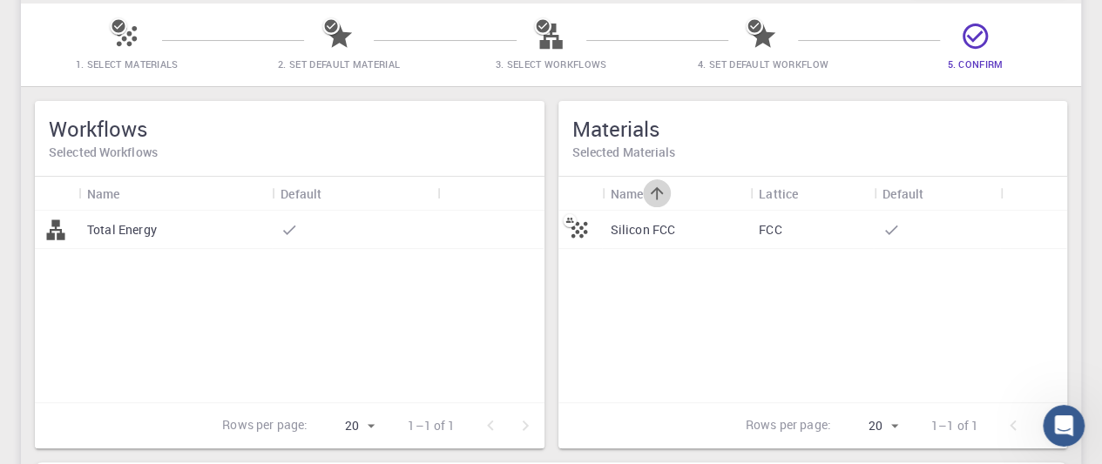
click at [657, 196] on icon "Sort" at bounding box center [657, 193] width 13 height 13
click at [694, 194] on div "Name" at bounding box center [676, 194] width 132 height 34
click at [620, 200] on div "Name" at bounding box center [626, 194] width 33 height 34
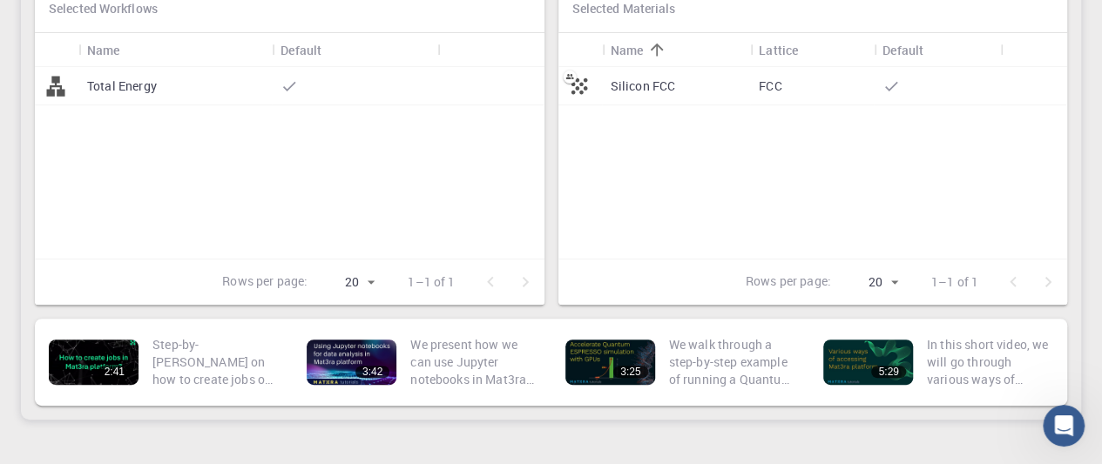
scroll to position [0, 0]
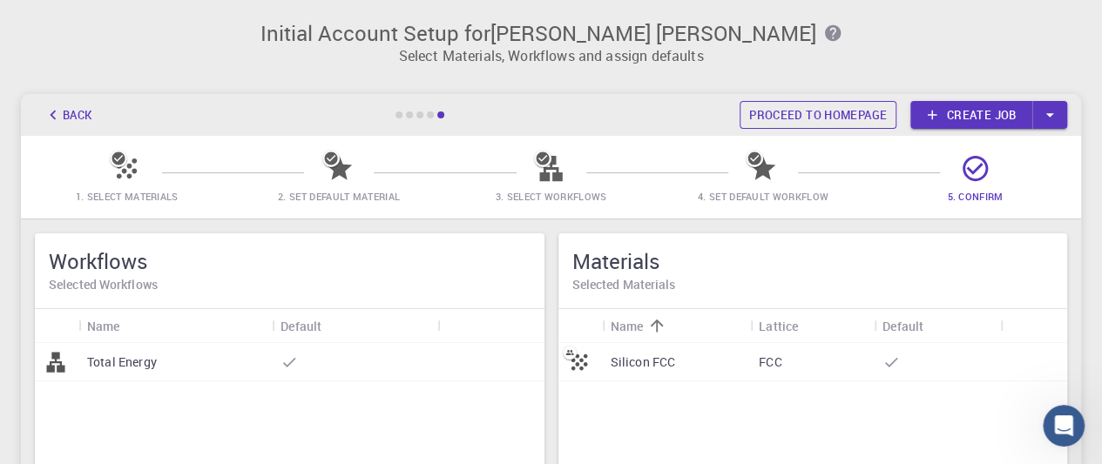
click at [861, 121] on link "Proceed to homepage" at bounding box center [817, 115] width 157 height 28
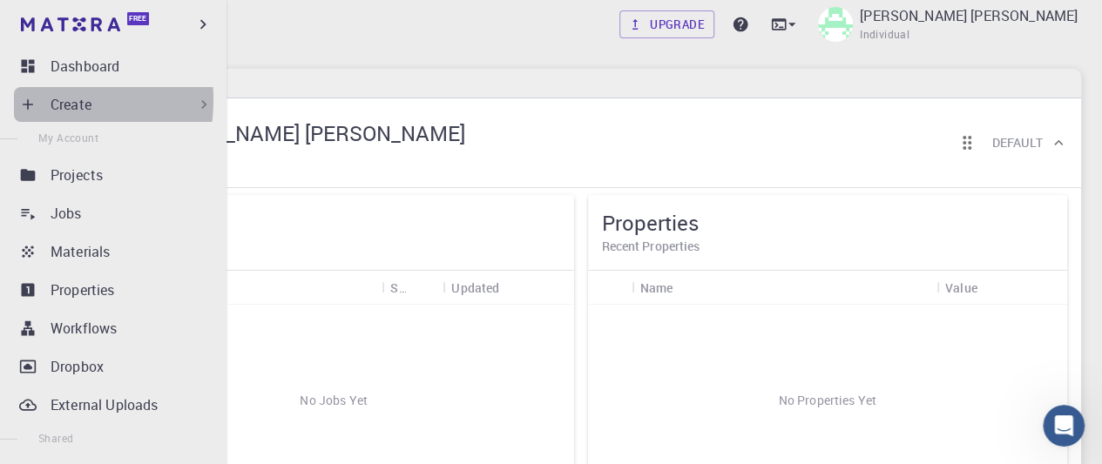
click at [40, 100] on div "Create" at bounding box center [117, 104] width 206 height 35
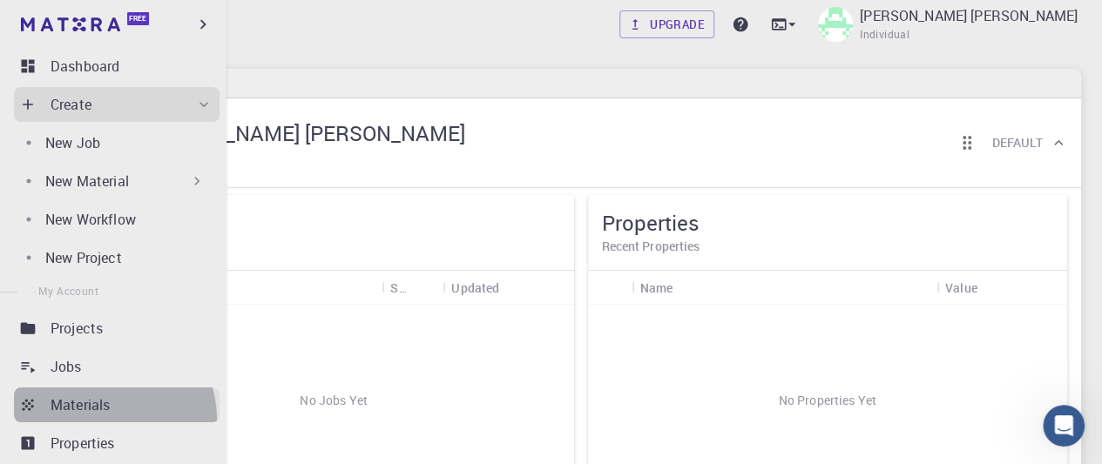
click at [108, 419] on link "Materials" at bounding box center [117, 405] width 206 height 35
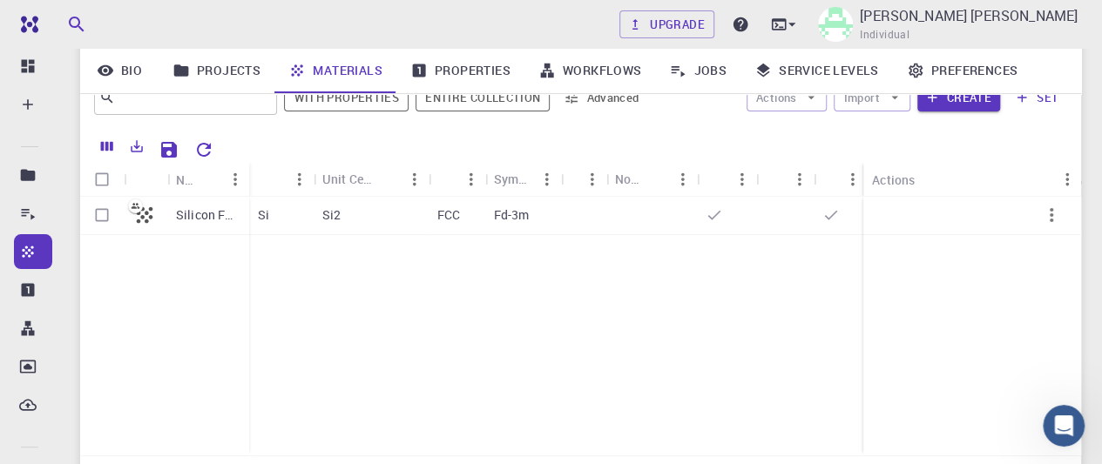
scroll to position [75, 0]
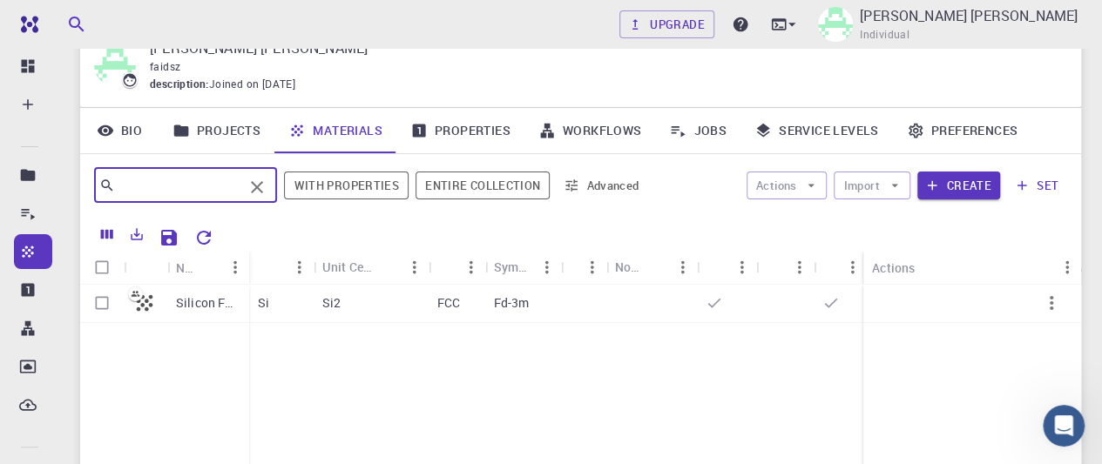
click at [243, 185] on input "text" at bounding box center [179, 185] width 128 height 24
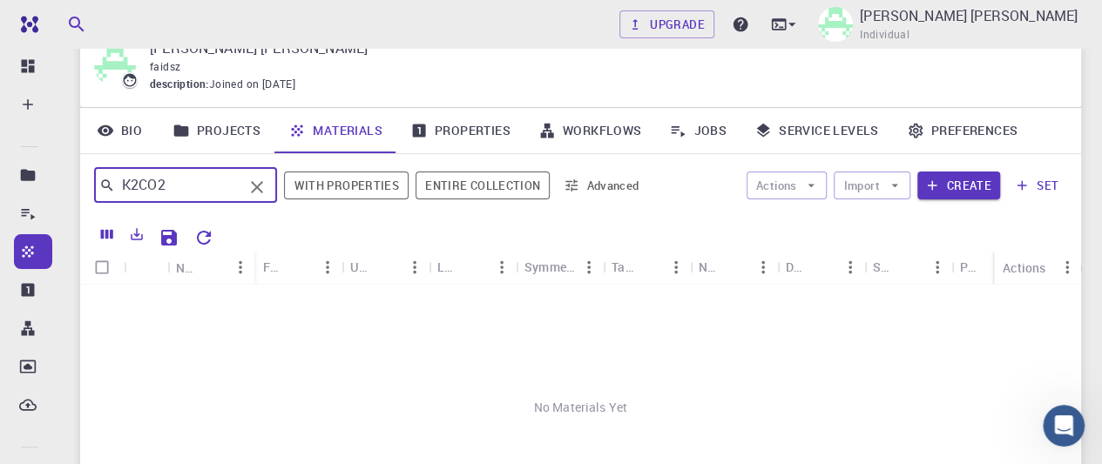
type input "K2CO2"
